Goal: Navigation & Orientation: Understand site structure

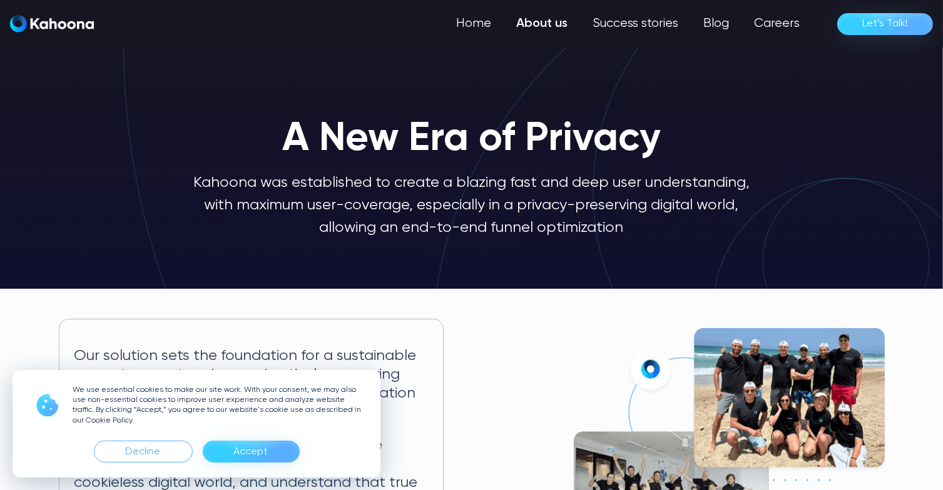
click at [238, 458] on div "Accept" at bounding box center [251, 452] width 34 height 20
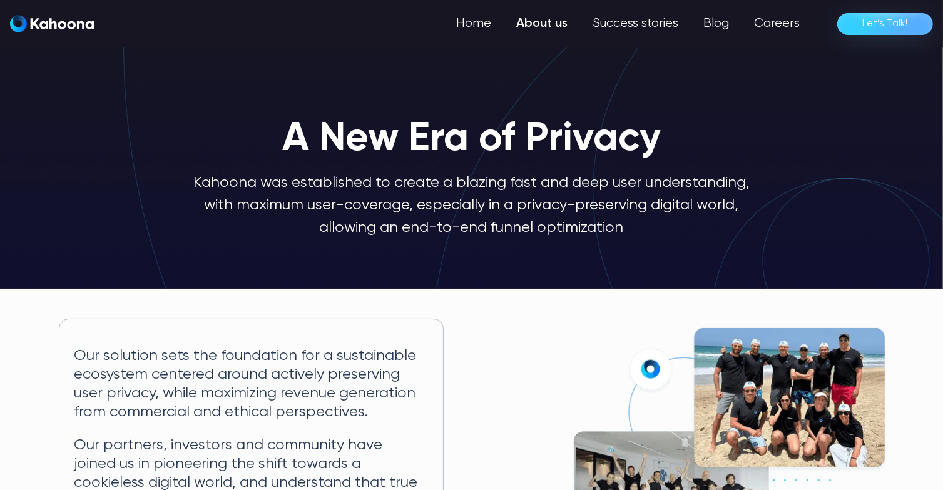
click at [542, 19] on link "About us" at bounding box center [542, 23] width 76 height 25
click at [636, 24] on link "Success stories" at bounding box center [634, 23] width 113 height 25
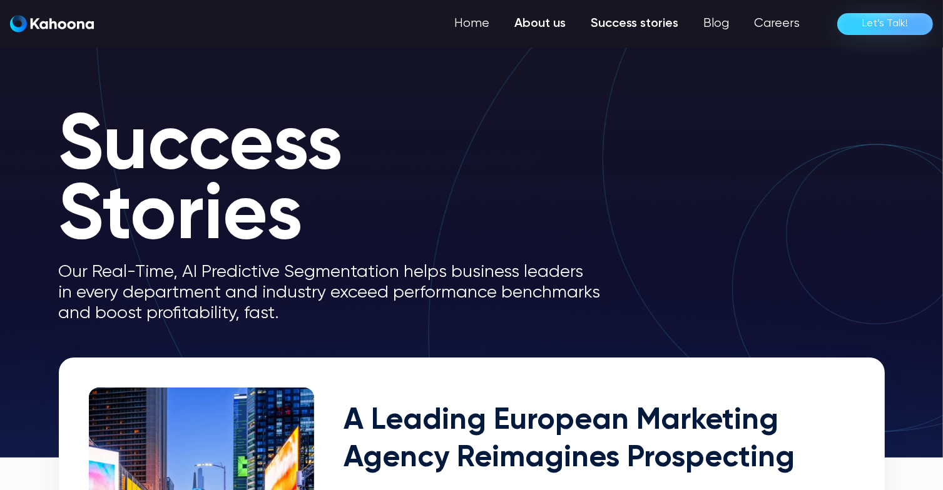
click at [541, 27] on link "About us" at bounding box center [540, 23] width 76 height 25
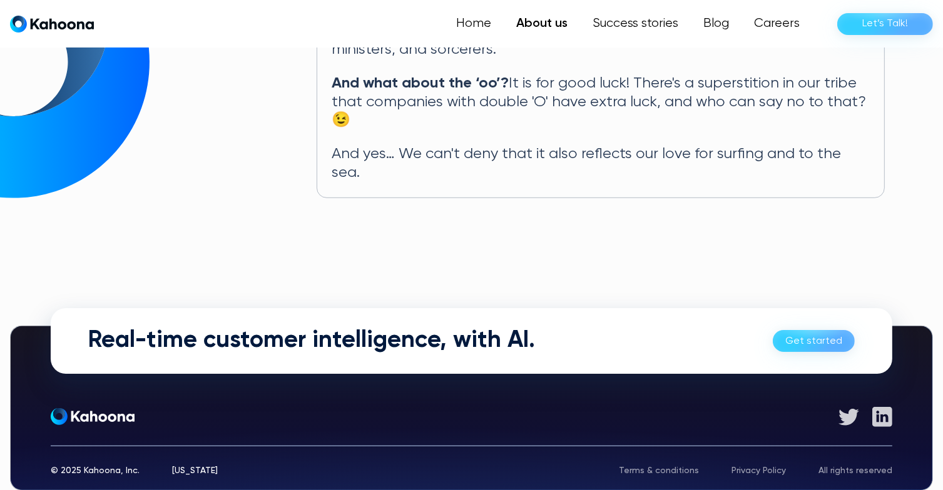
scroll to position [761, 0]
